Goal: Transaction & Acquisition: Purchase product/service

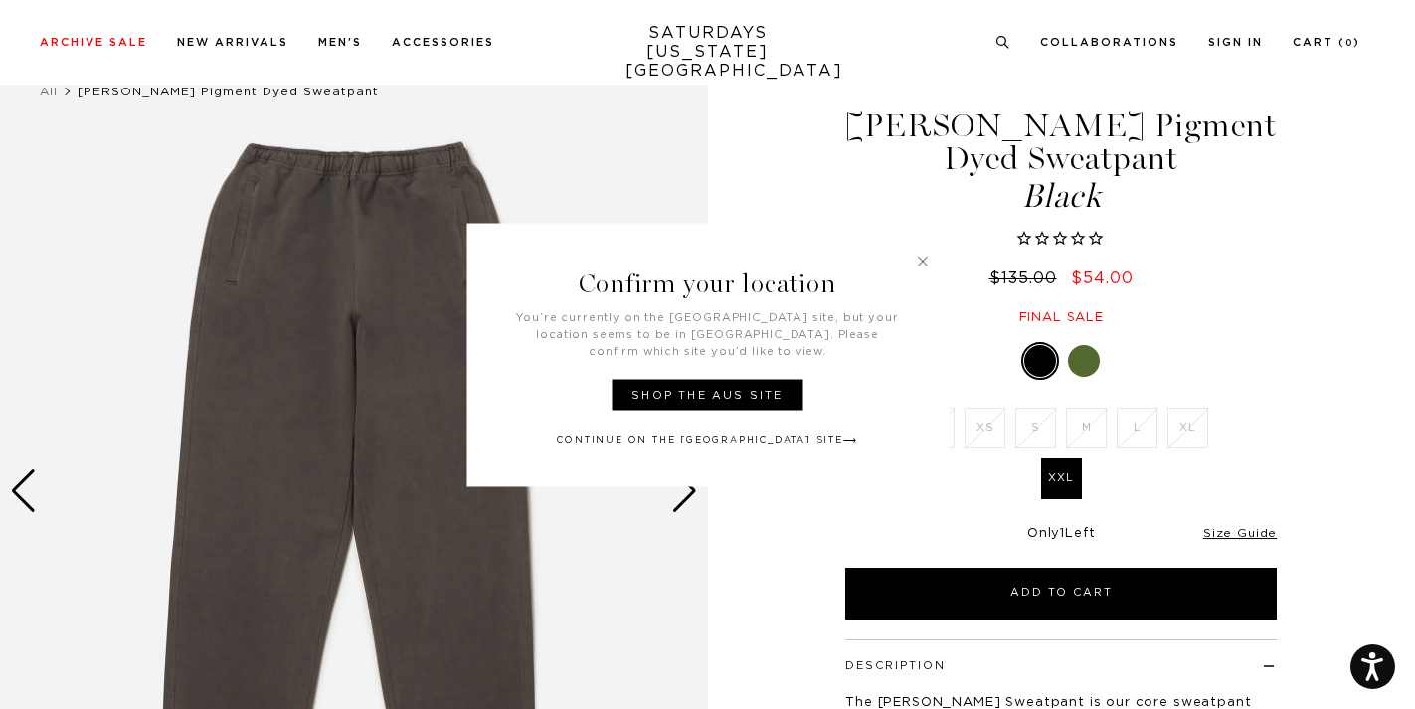
scroll to position [60, 0]
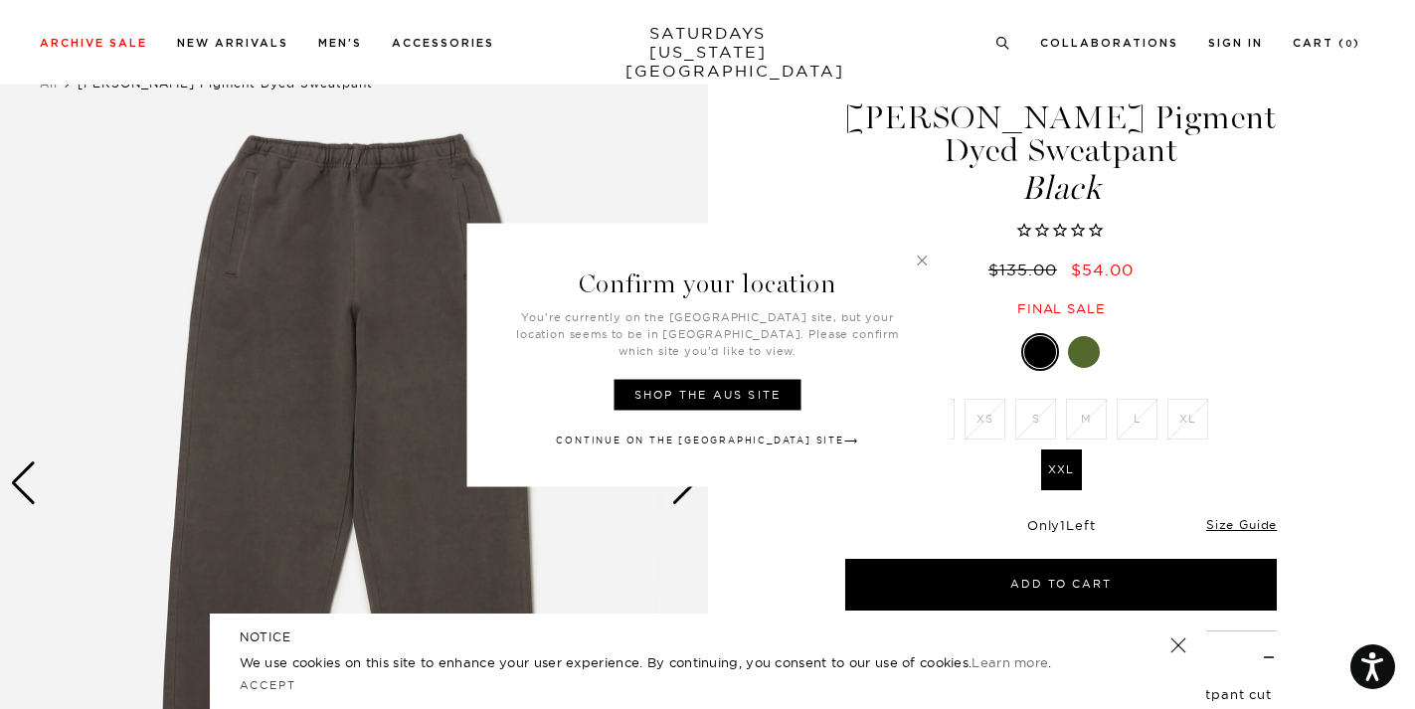
click at [915, 267] on header "Confirm your location" at bounding box center [707, 266] width 482 height 86
click at [928, 273] on h3 "Confirm your location" at bounding box center [707, 266] width 482 height 86
click at [917, 268] on link at bounding box center [922, 260] width 18 height 18
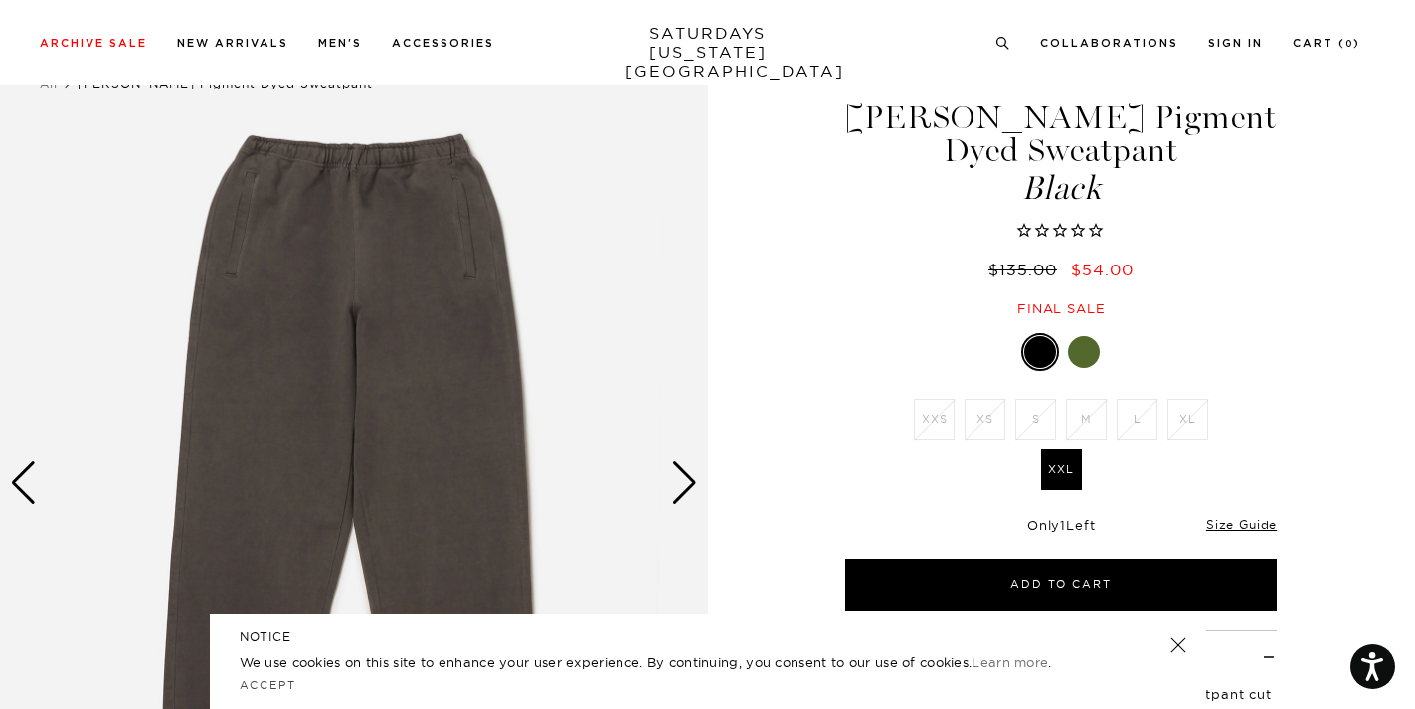
click at [689, 487] on div "Next slide" at bounding box center [684, 483] width 27 height 44
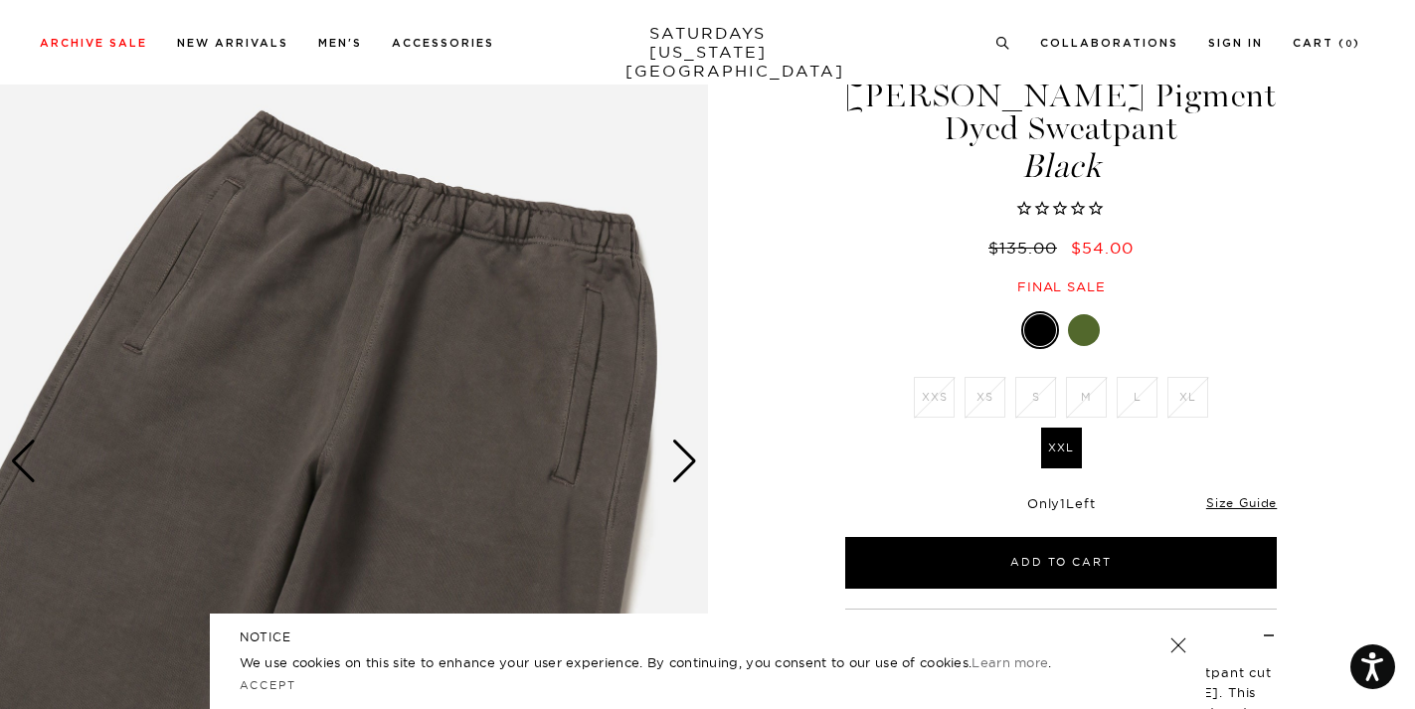
scroll to position [85, 0]
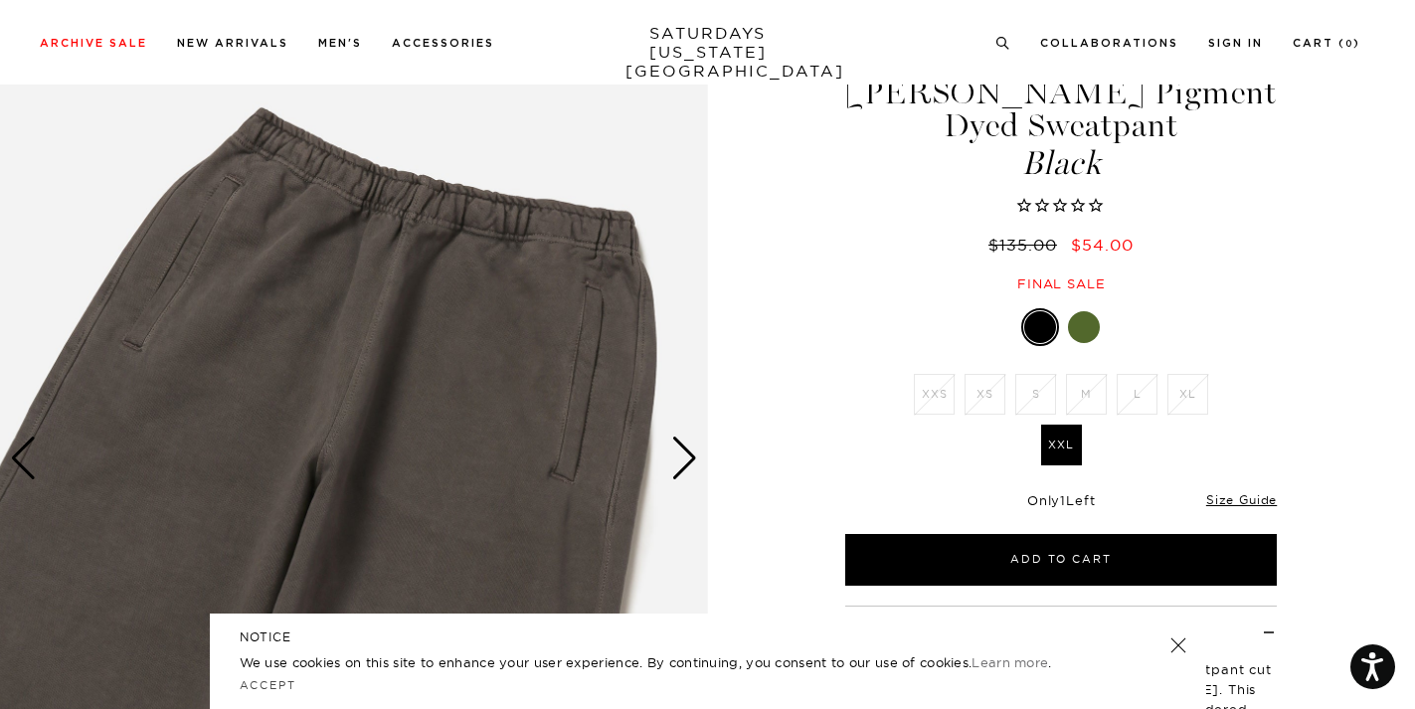
click at [691, 458] on div "Next slide" at bounding box center [684, 459] width 27 height 44
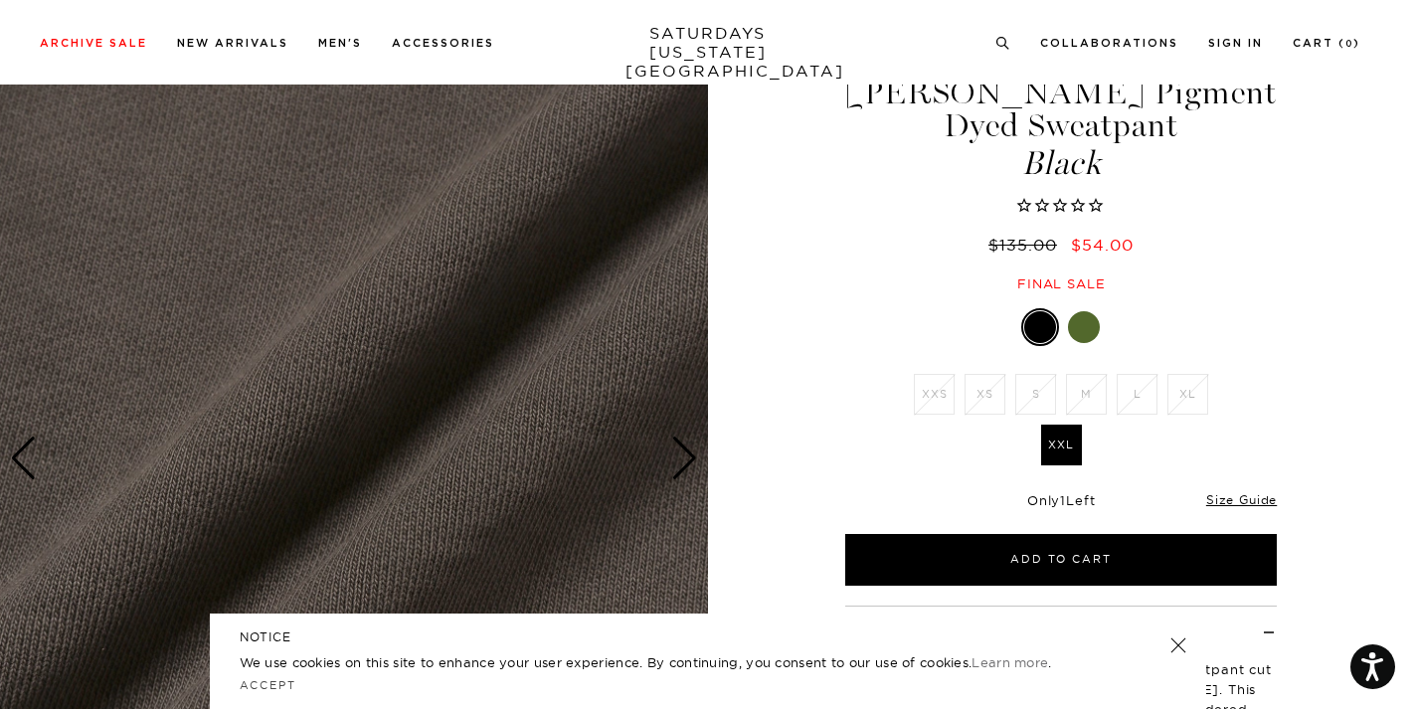
click at [691, 458] on div "Next slide" at bounding box center [684, 459] width 27 height 44
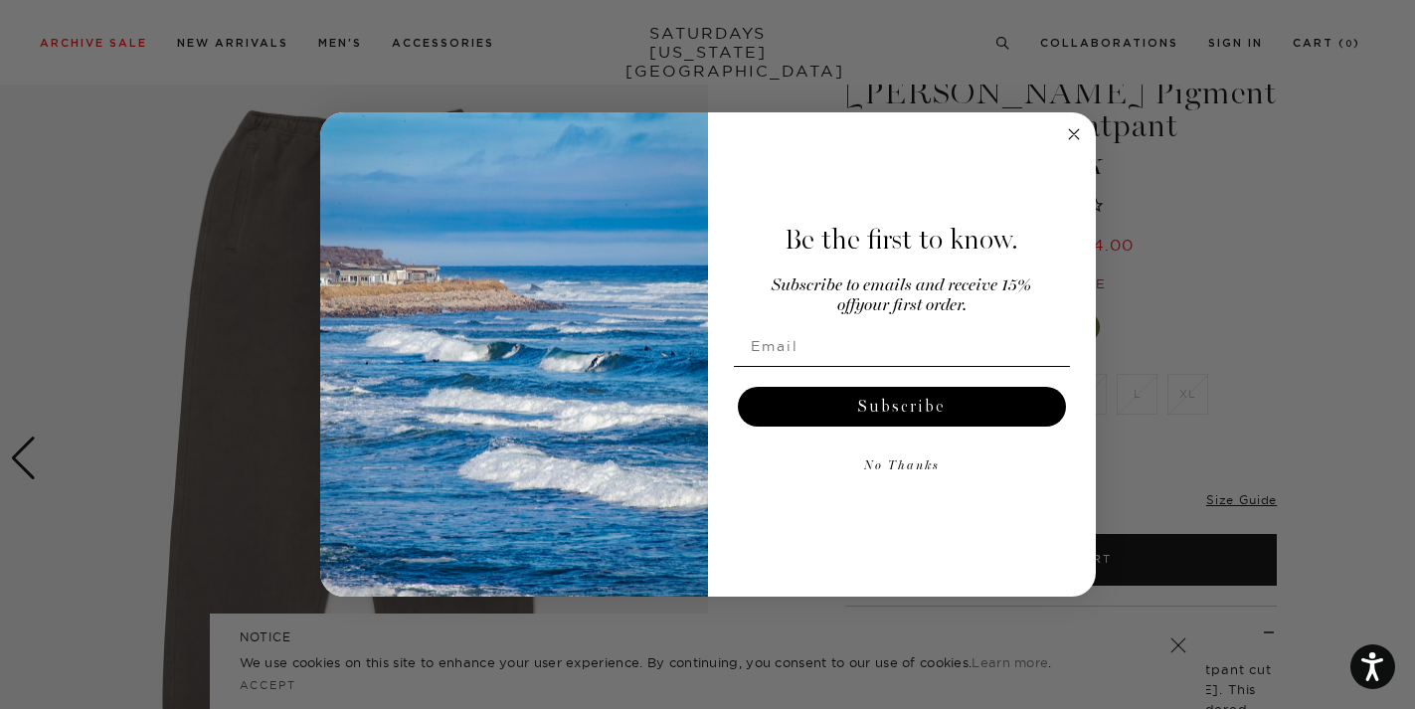
click at [1067, 141] on circle "Close dialog" at bounding box center [1073, 133] width 23 height 23
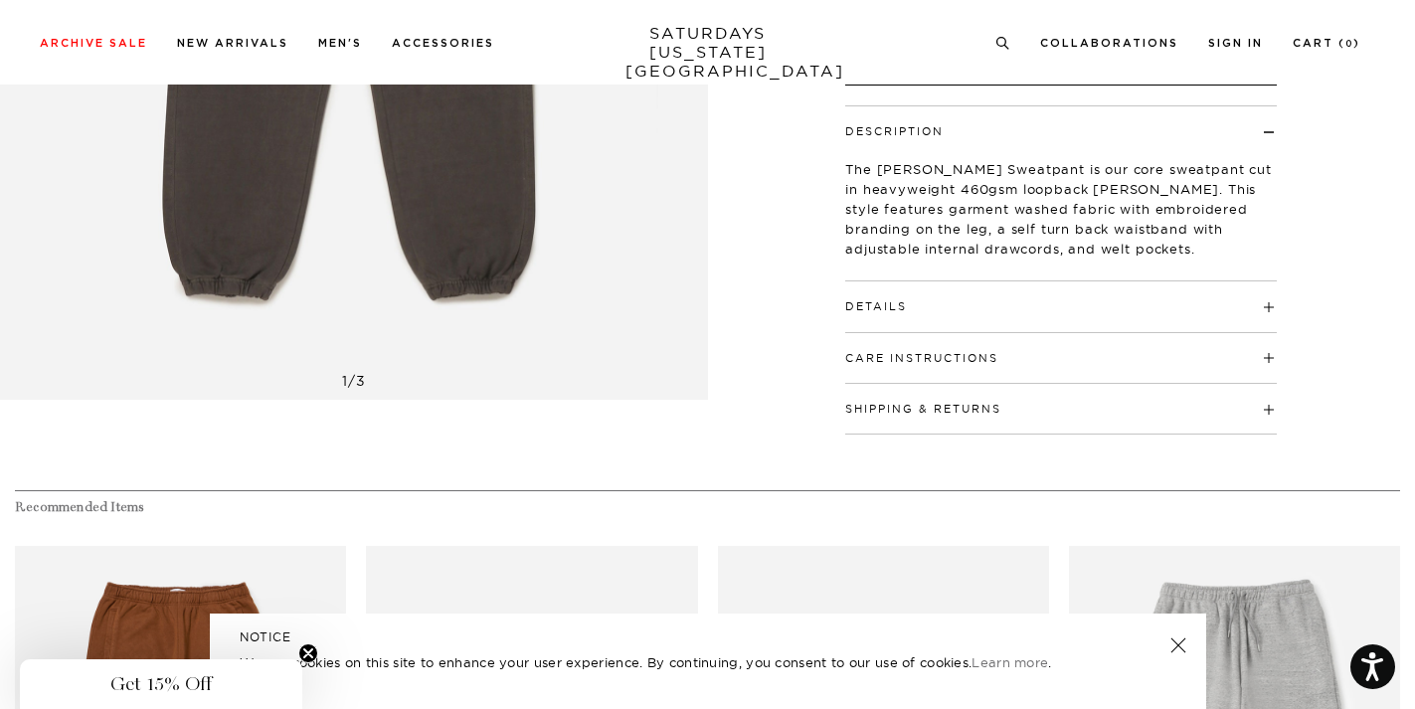
scroll to position [0, 0]
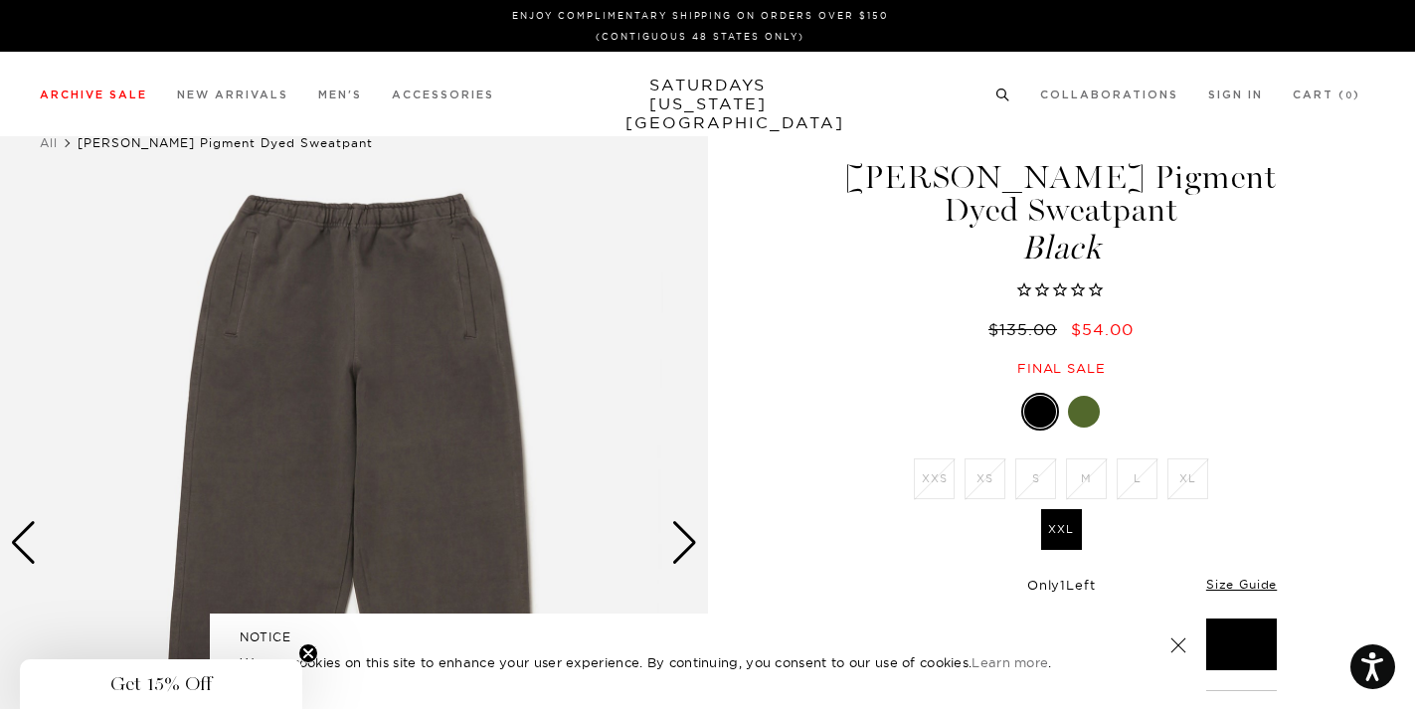
click at [1000, 95] on icon at bounding box center [1002, 95] width 15 height 13
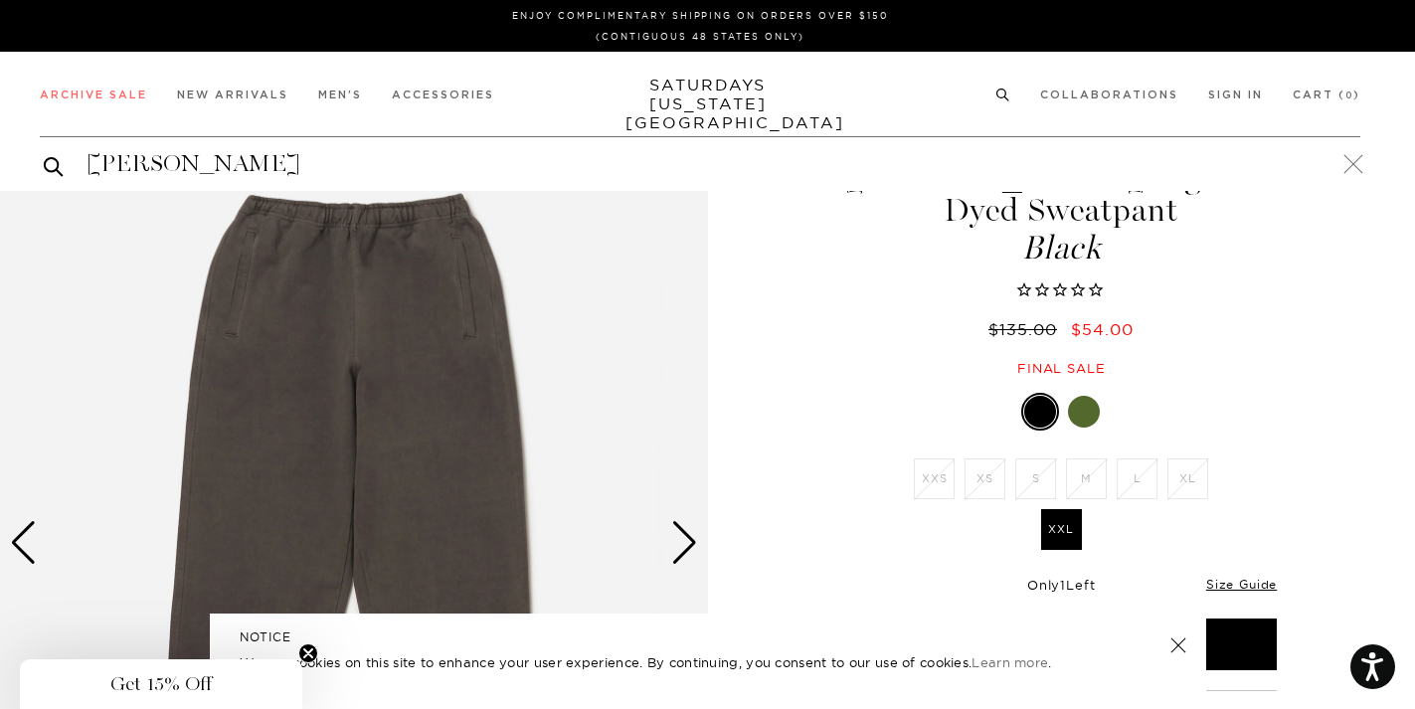
type input "ABRAMS"
click at [44, 154] on button "submit" at bounding box center [54, 166] width 20 height 24
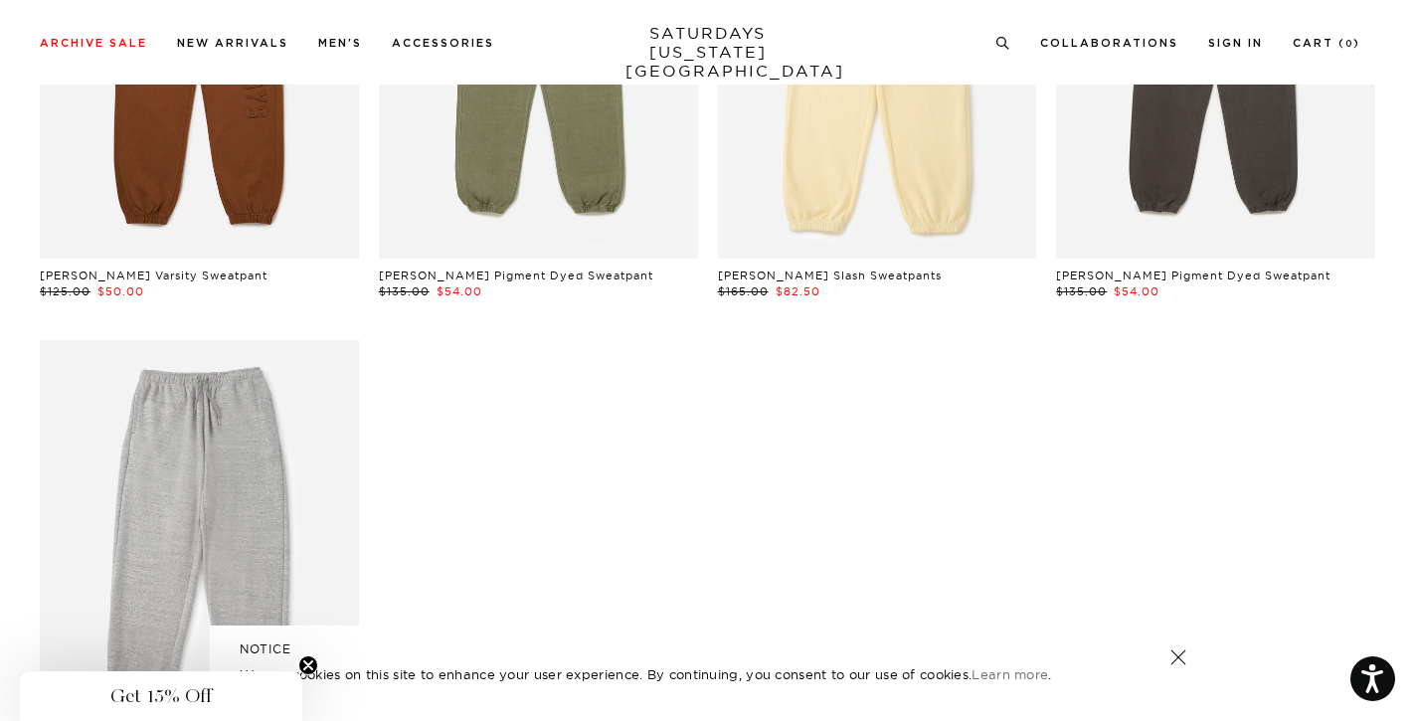
scroll to position [199, 0]
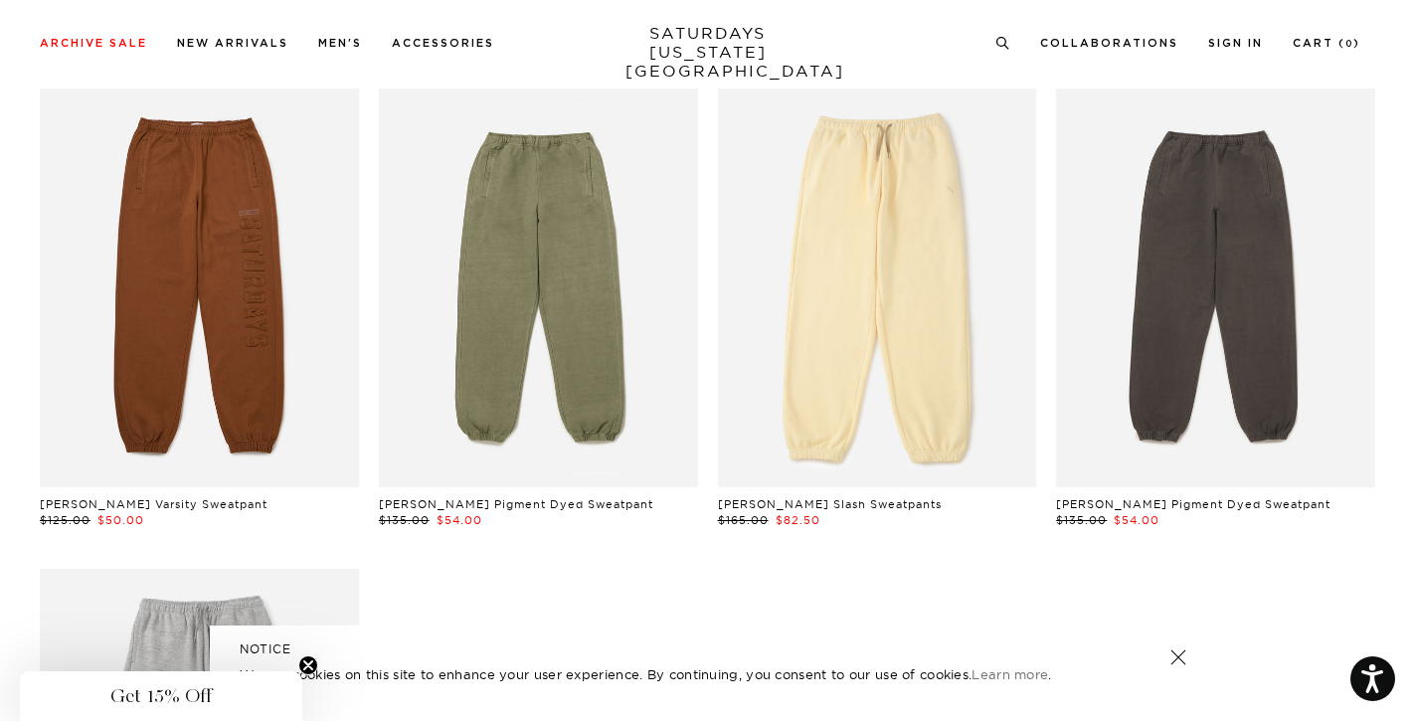
click at [947, 246] on link at bounding box center [877, 288] width 319 height 399
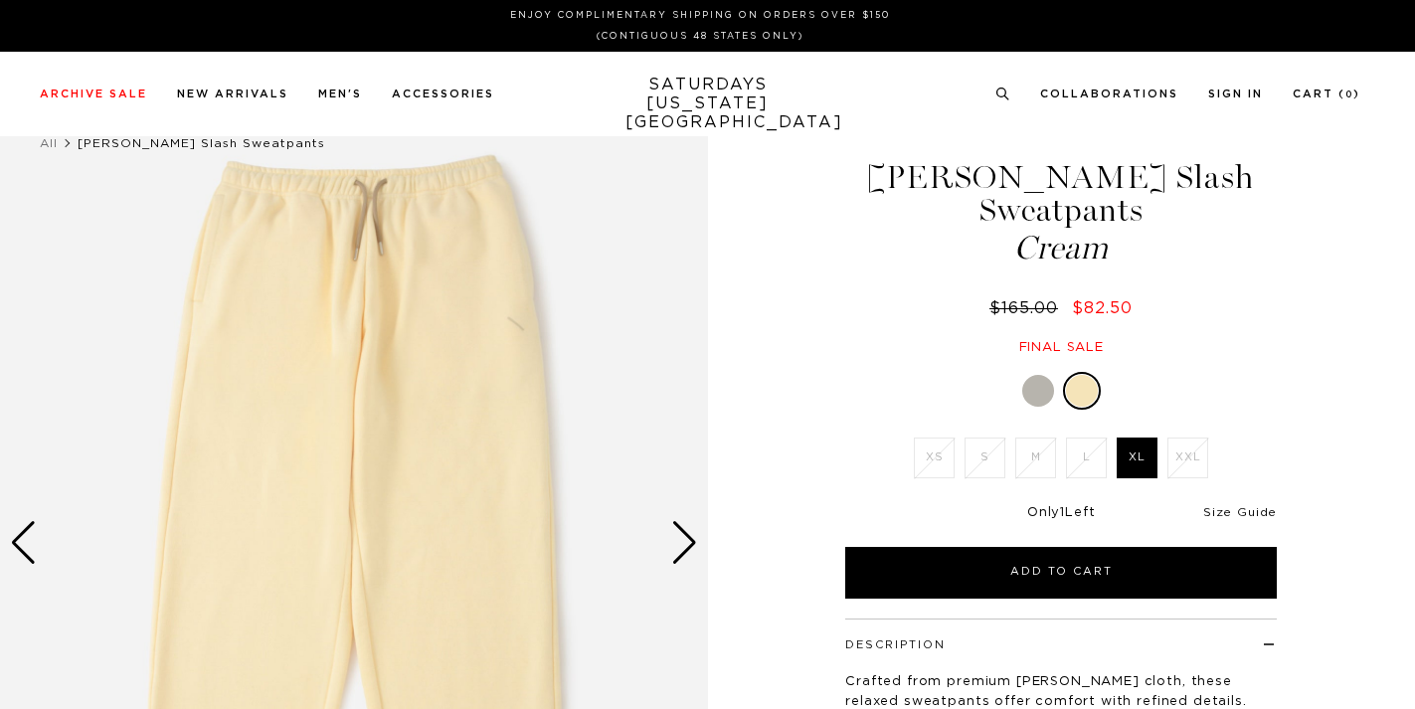
click at [1247, 506] on link "Size Guide" at bounding box center [1240, 512] width 74 height 12
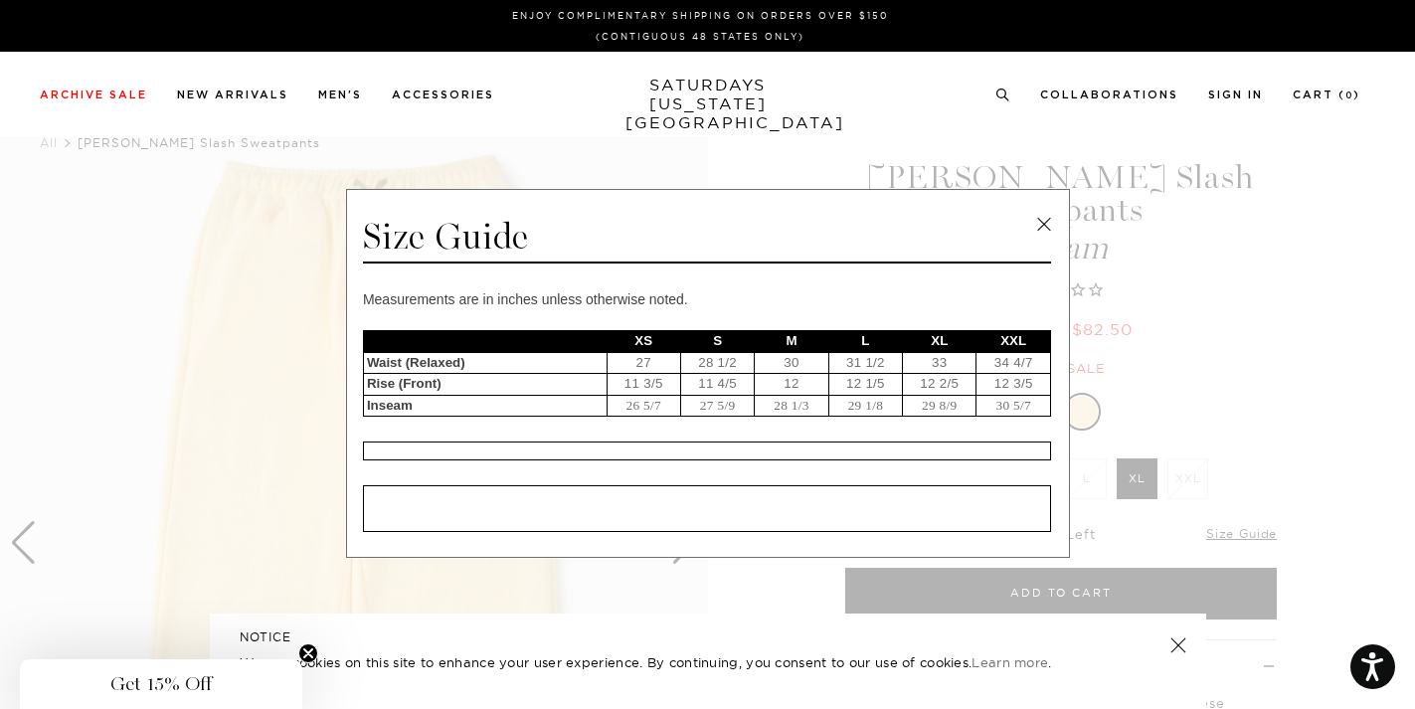
click at [864, 468] on div "Measurements are in inches unless otherwise noted. XS S M L XL XXL Waist (Relax…" at bounding box center [707, 410] width 688 height 244
